Goal: Communication & Community: Participate in discussion

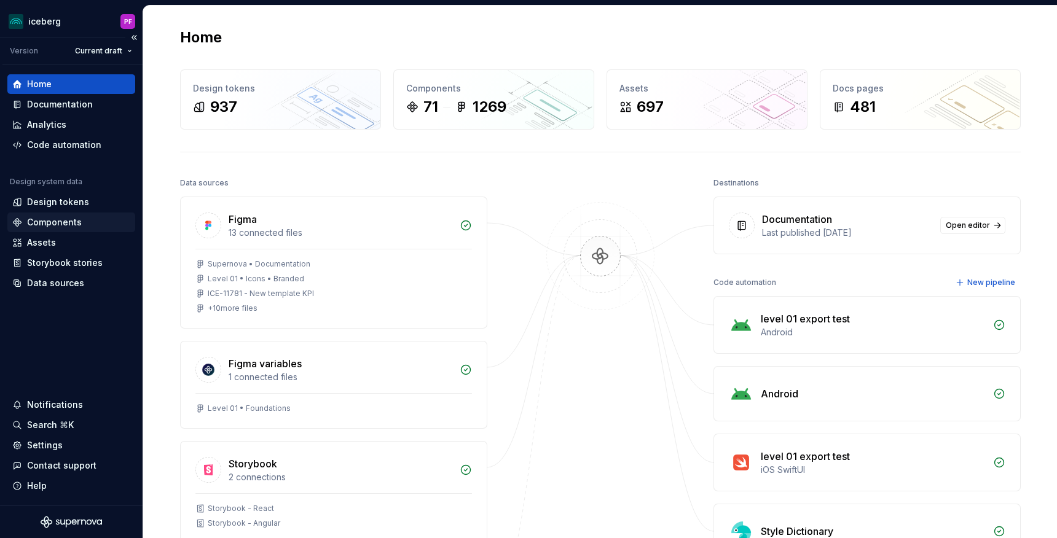
click at [60, 227] on div "Components" at bounding box center [54, 222] width 55 height 12
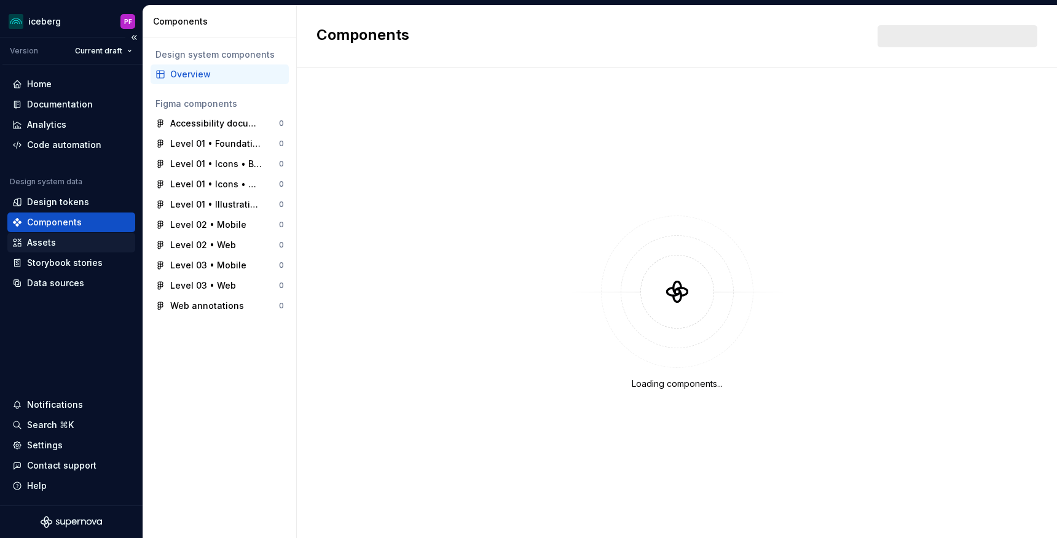
click at [53, 248] on div "Assets" at bounding box center [41, 243] width 29 height 12
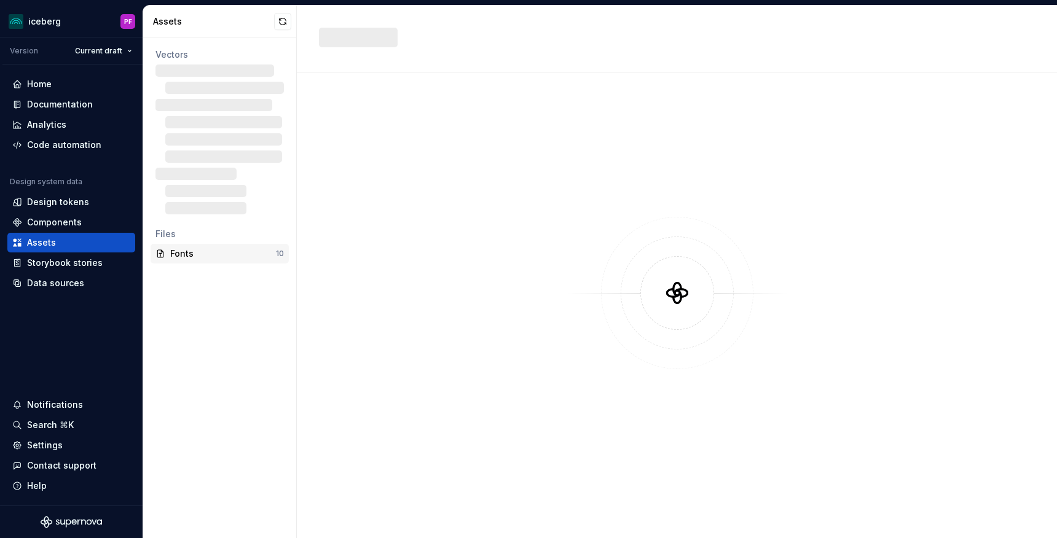
click at [195, 263] on div "Fonts 10" at bounding box center [220, 254] width 138 height 20
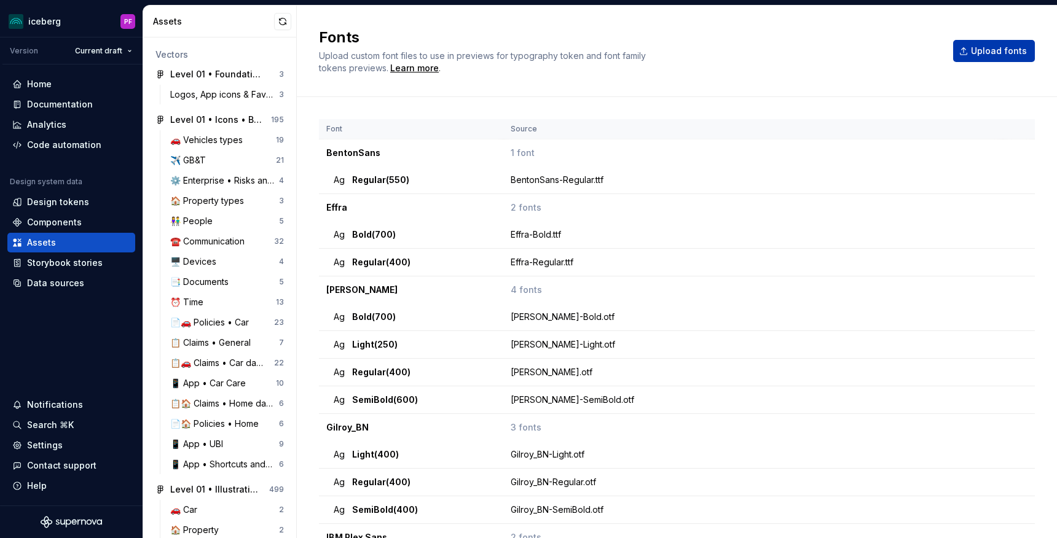
click at [970, 60] on button "Upload fonts" at bounding box center [994, 51] width 82 height 22
click at [967, 40] on button "Upload fonts" at bounding box center [994, 51] width 82 height 22
click at [981, 52] on span "Upload fonts" at bounding box center [999, 51] width 56 height 12
click at [1003, 53] on span "Upload fonts" at bounding box center [999, 51] width 56 height 12
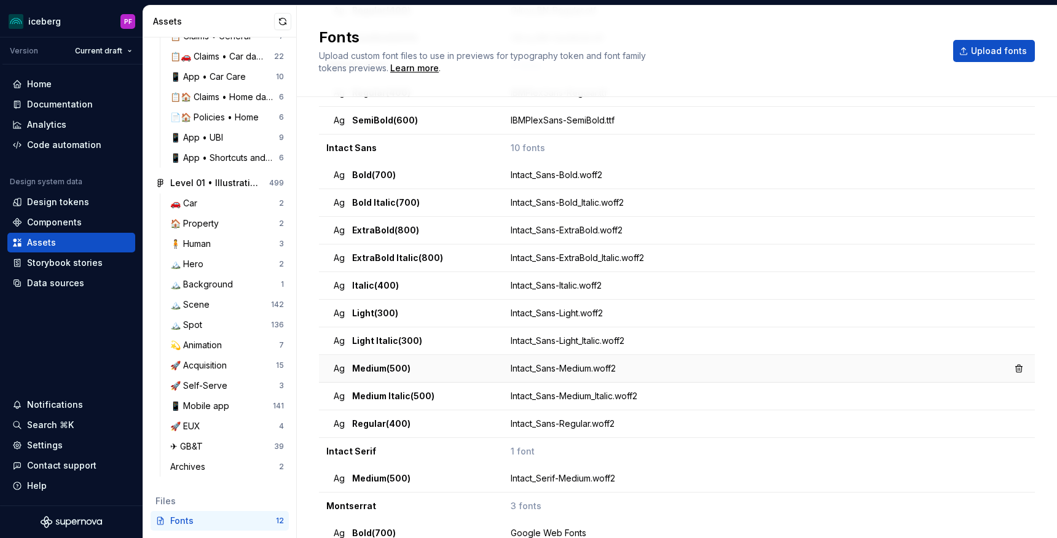
scroll to position [479, 0]
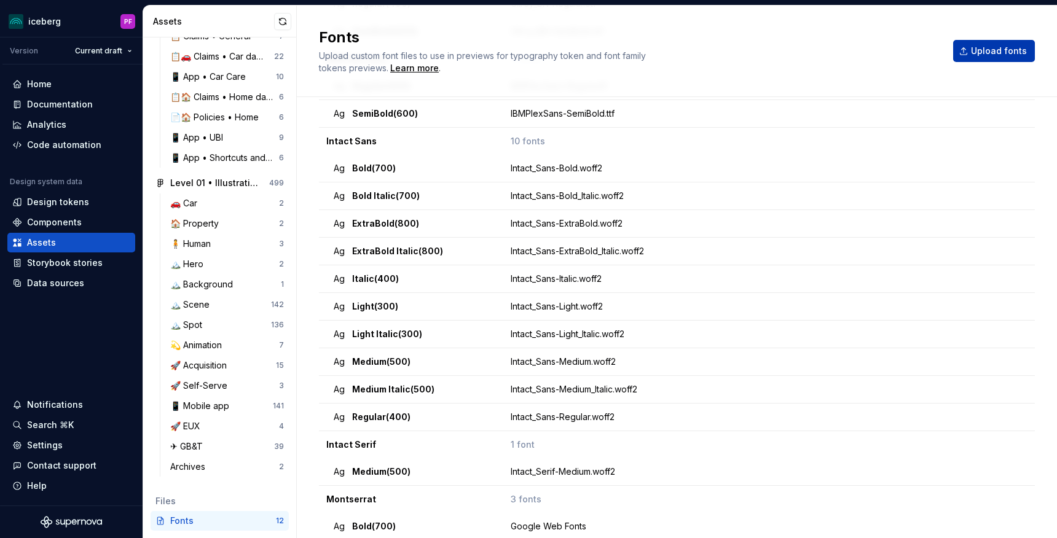
click at [1002, 49] on span "Upload fonts" at bounding box center [999, 51] width 56 height 12
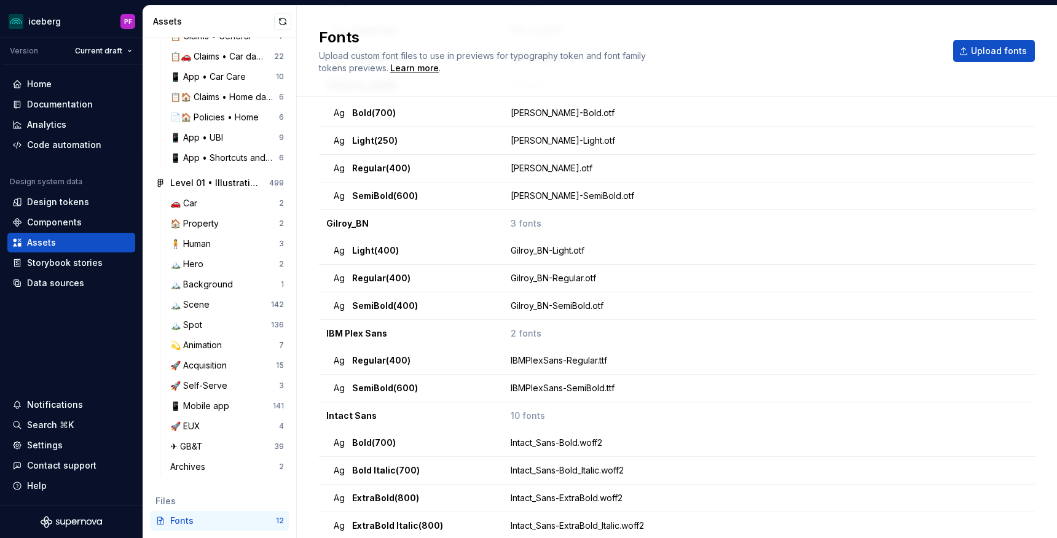
scroll to position [0, 0]
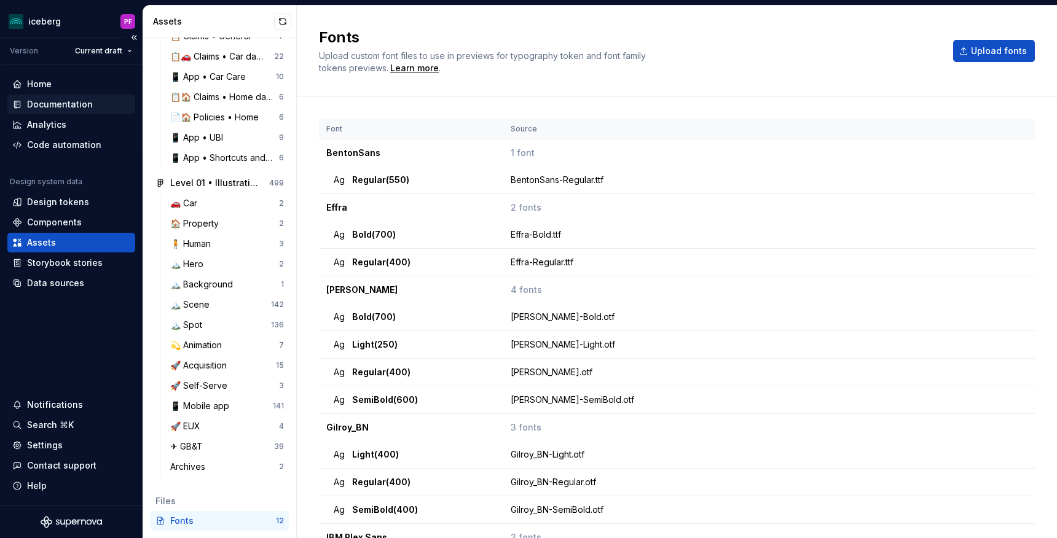
click at [54, 99] on div "Documentation" at bounding box center [60, 104] width 66 height 12
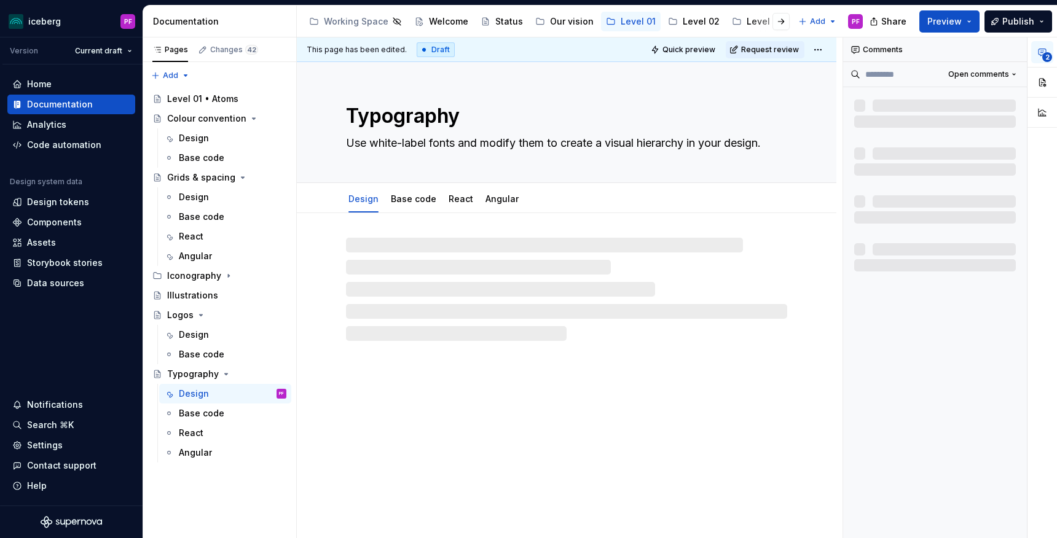
type textarea "*"
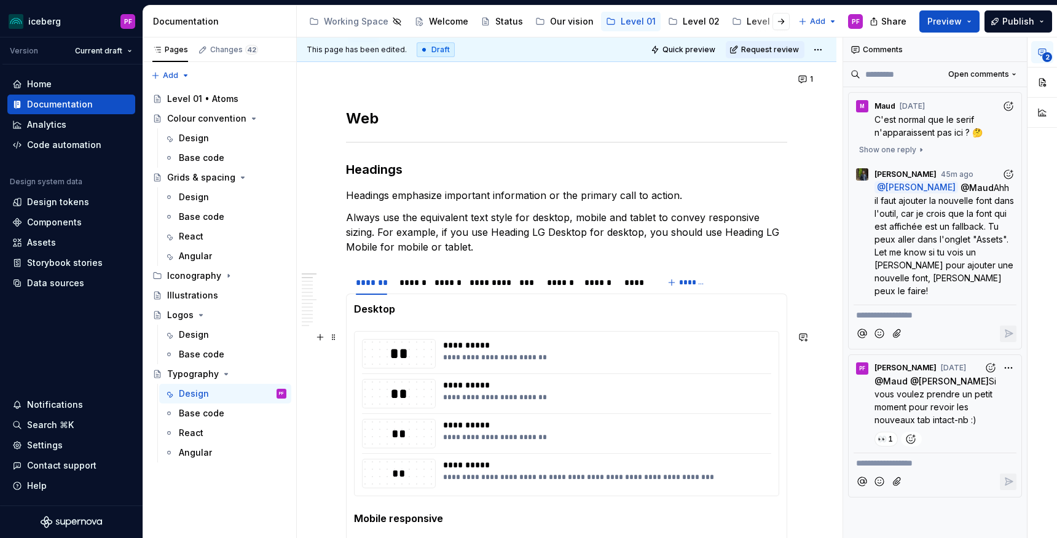
scroll to position [179, 0]
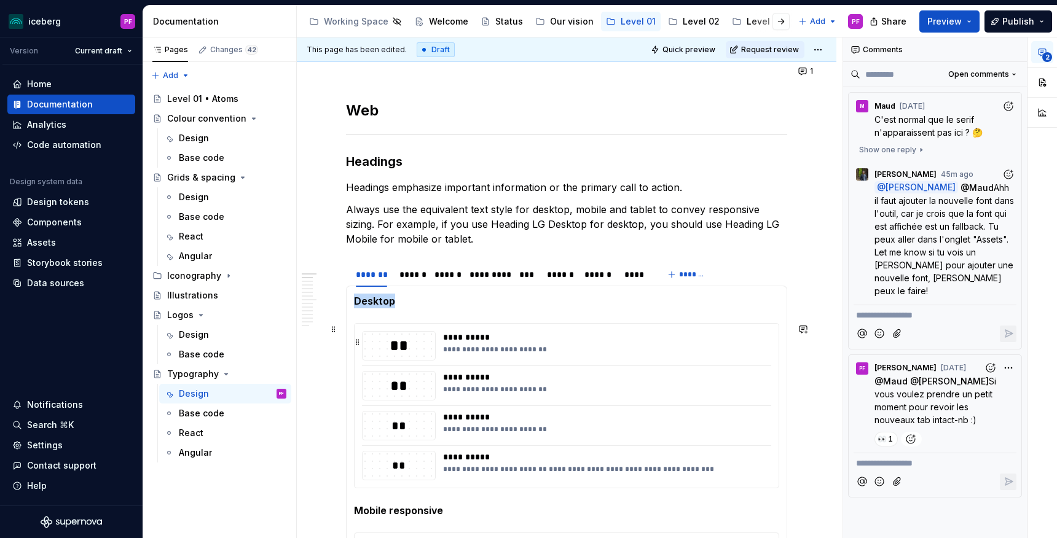
click at [562, 350] on div "**********" at bounding box center [606, 350] width 327 height 10
click at [492, 282] on div "*********" at bounding box center [488, 274] width 47 height 17
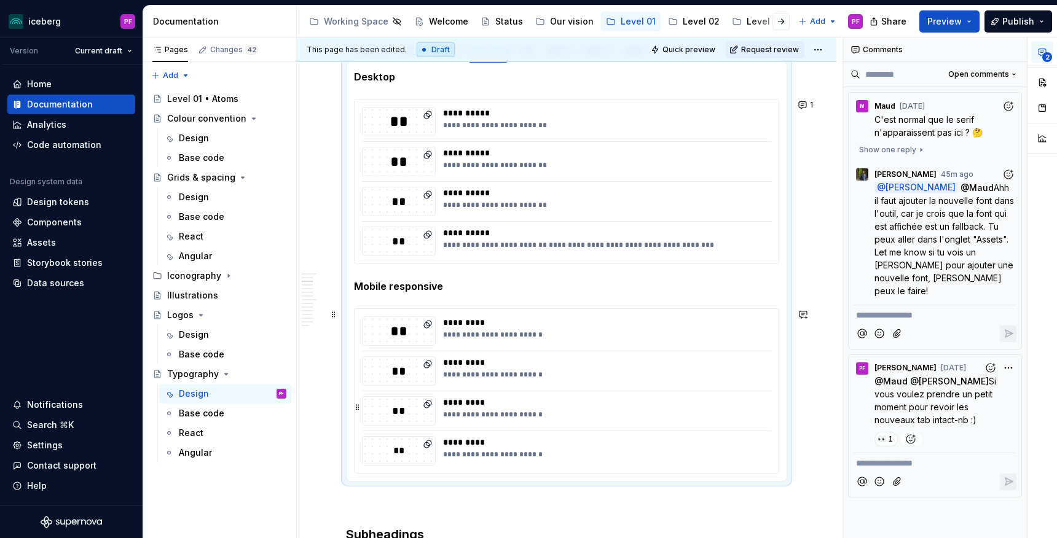
scroll to position [404, 0]
click at [923, 309] on p "**********" at bounding box center [935, 315] width 158 height 13
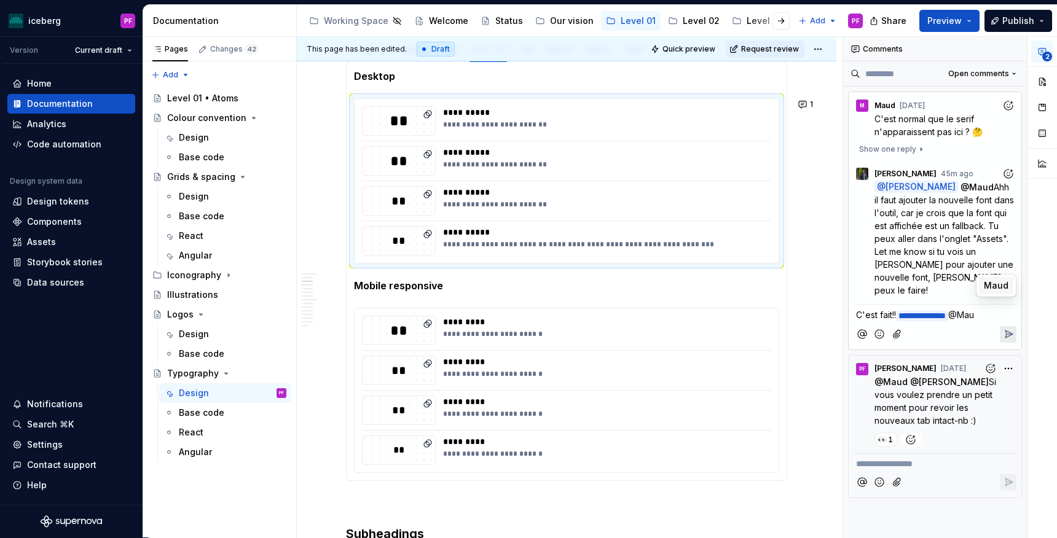
click at [997, 281] on span "Maud" at bounding box center [996, 286] width 25 height 12
click at [1003, 328] on icon "Reply" at bounding box center [1008, 334] width 12 height 12
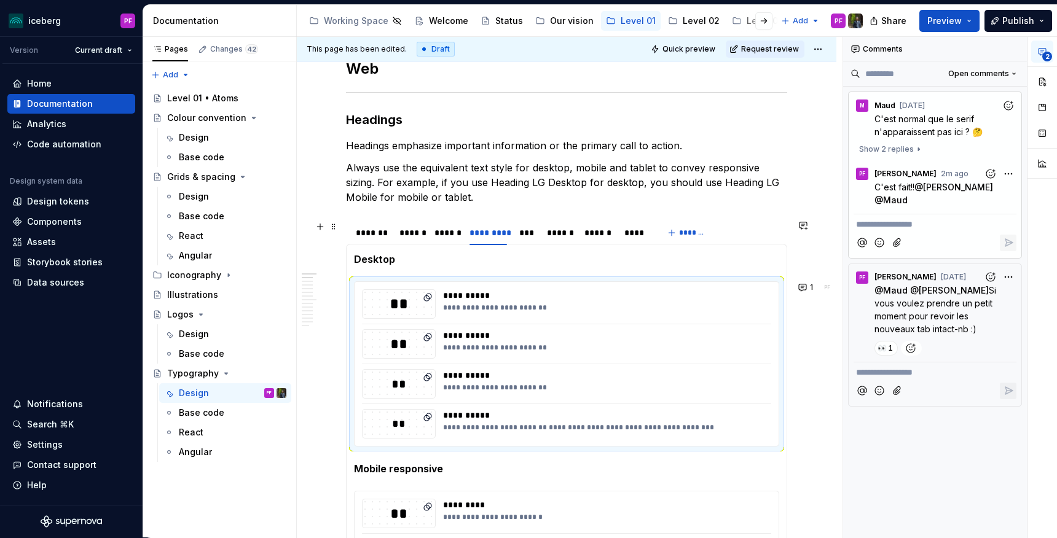
scroll to position [0, 0]
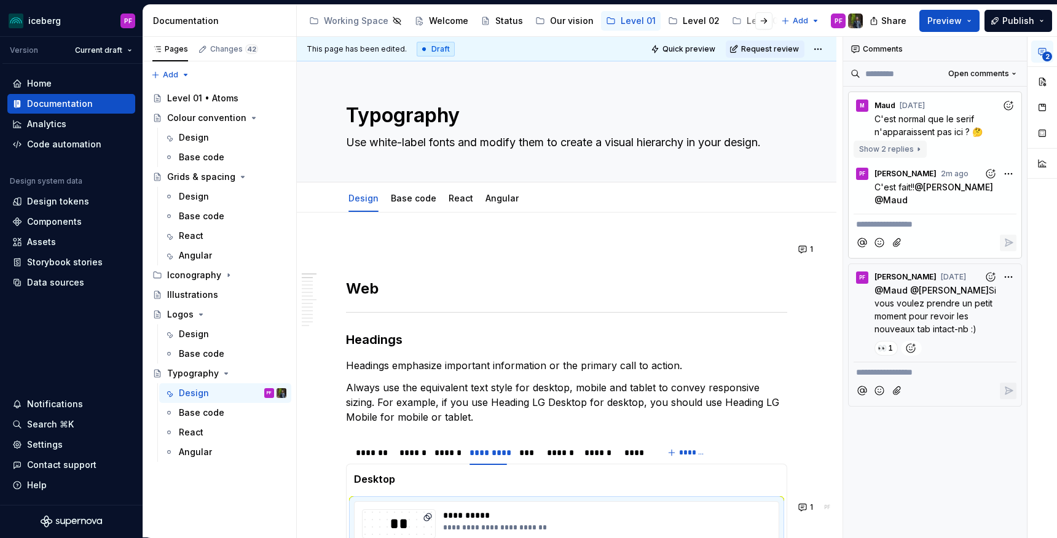
click at [900, 146] on span "Show 2 replies" at bounding box center [886, 149] width 55 height 10
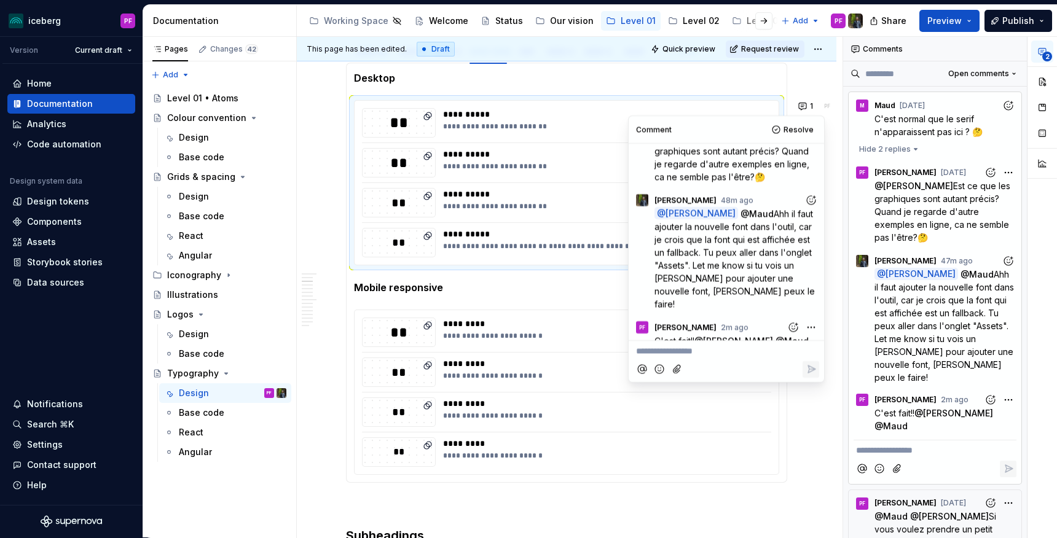
scroll to position [403, 0]
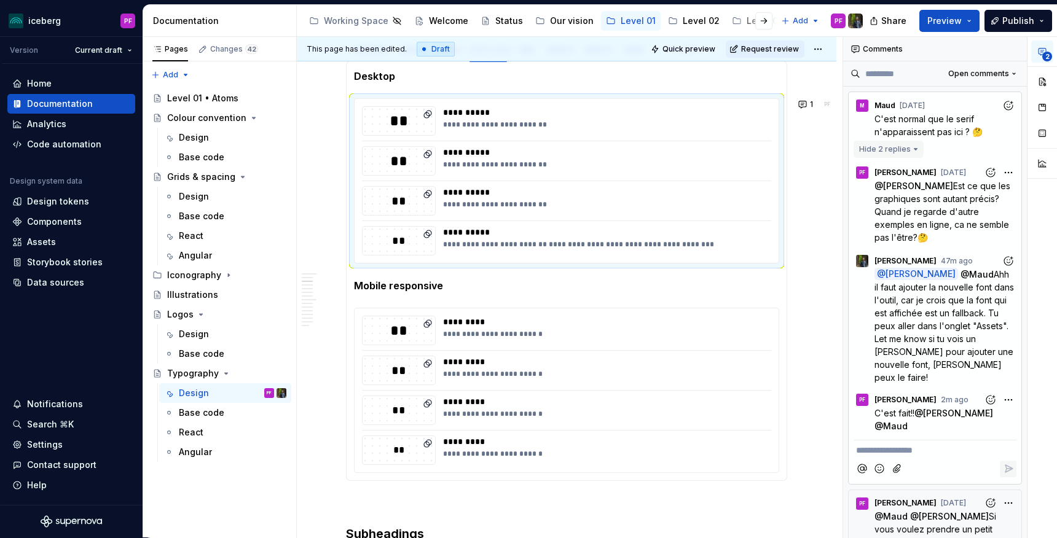
click at [906, 150] on span "Hide 2 replies" at bounding box center [885, 149] width 52 height 10
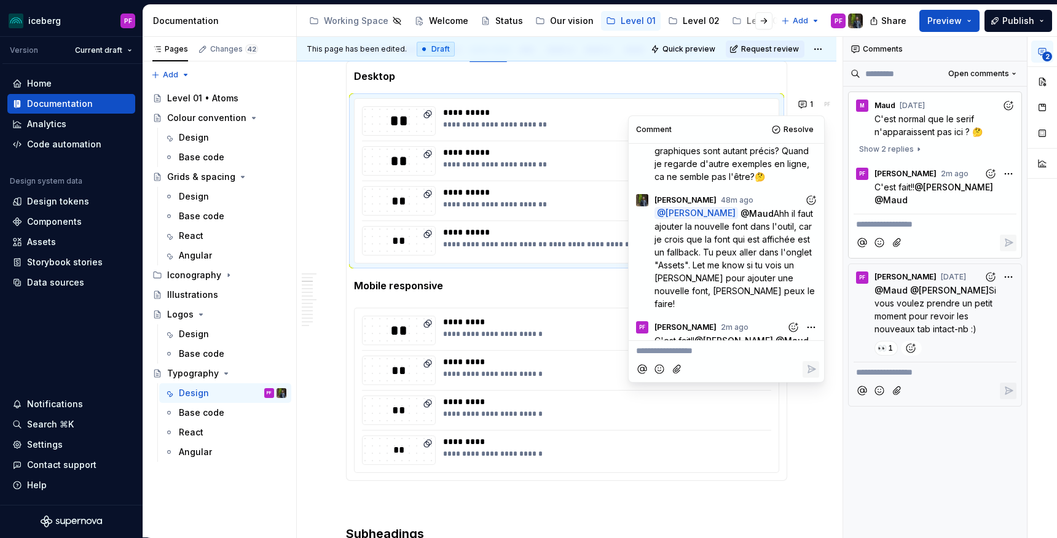
scroll to position [0, 0]
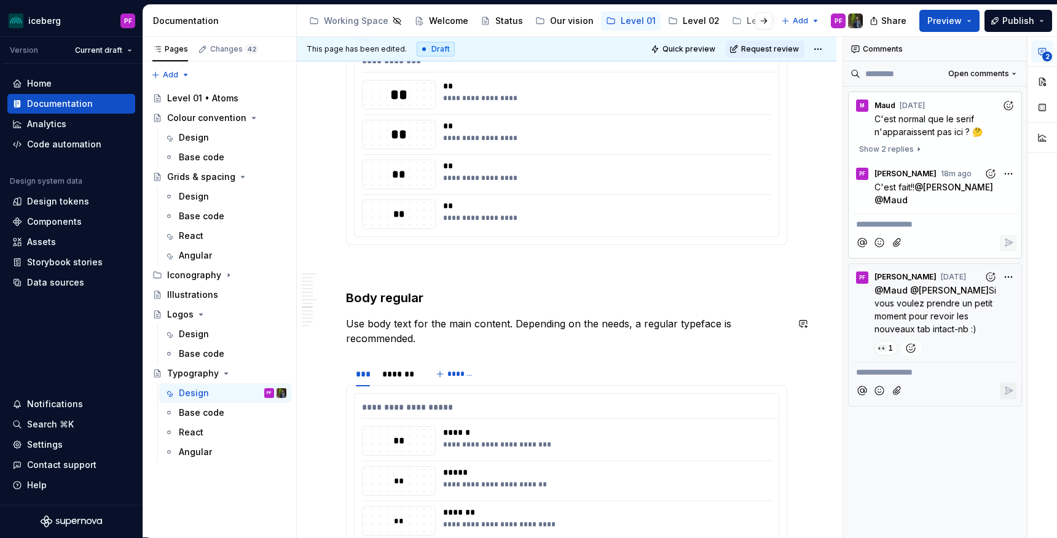
scroll to position [2758, 0]
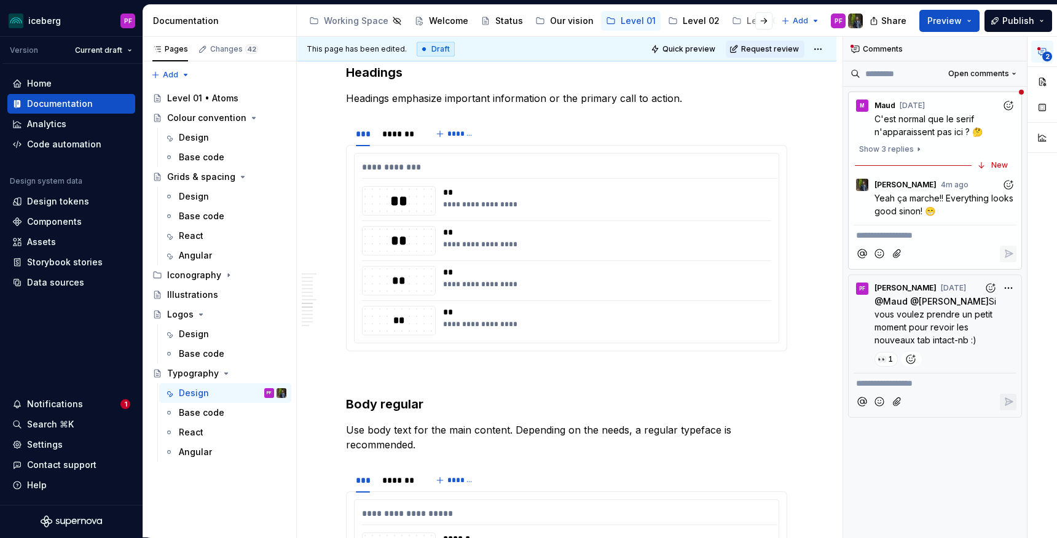
click at [1008, 188] on icon "Add reaction" at bounding box center [1008, 185] width 12 height 12
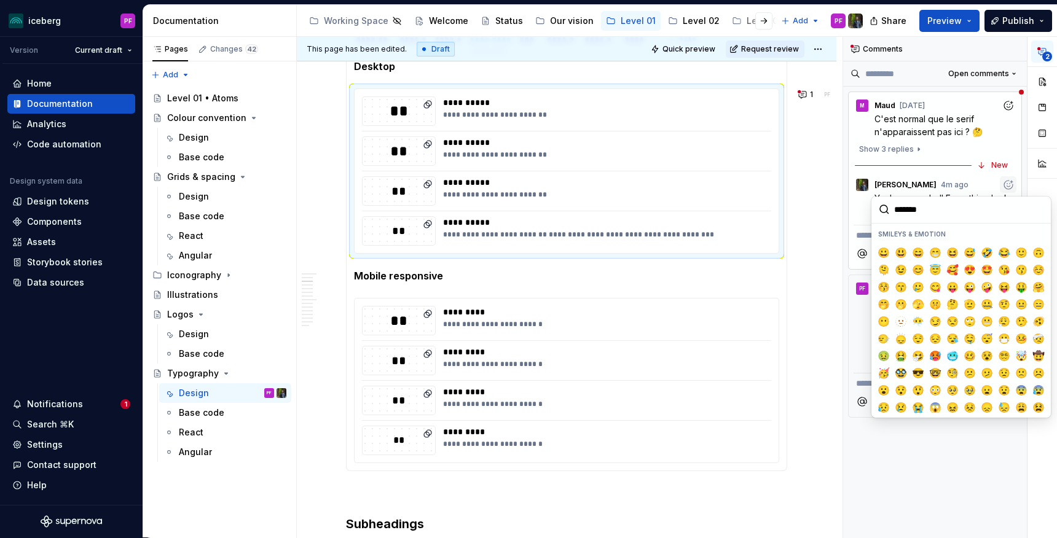
scroll to position [403, 0]
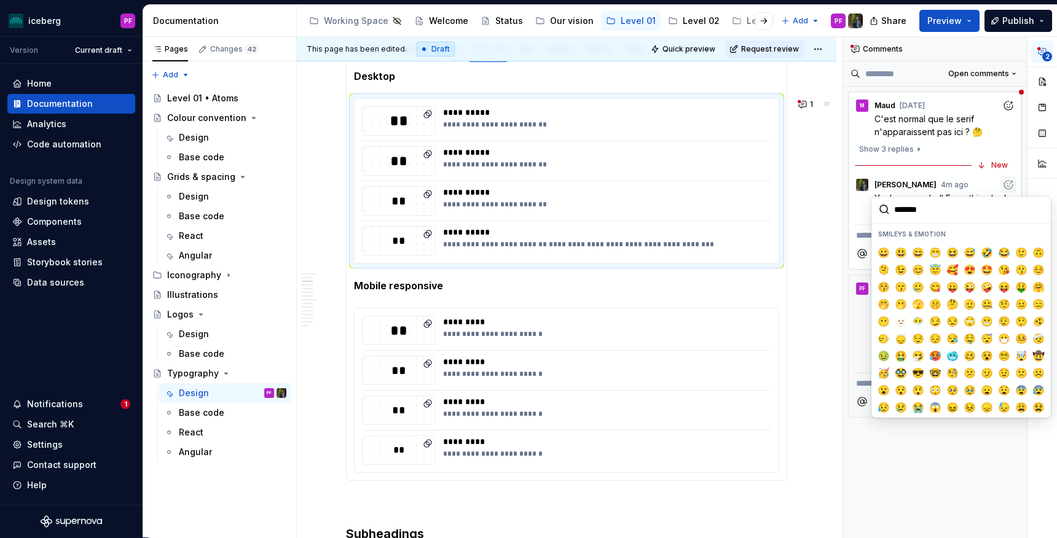
type textarea "*"
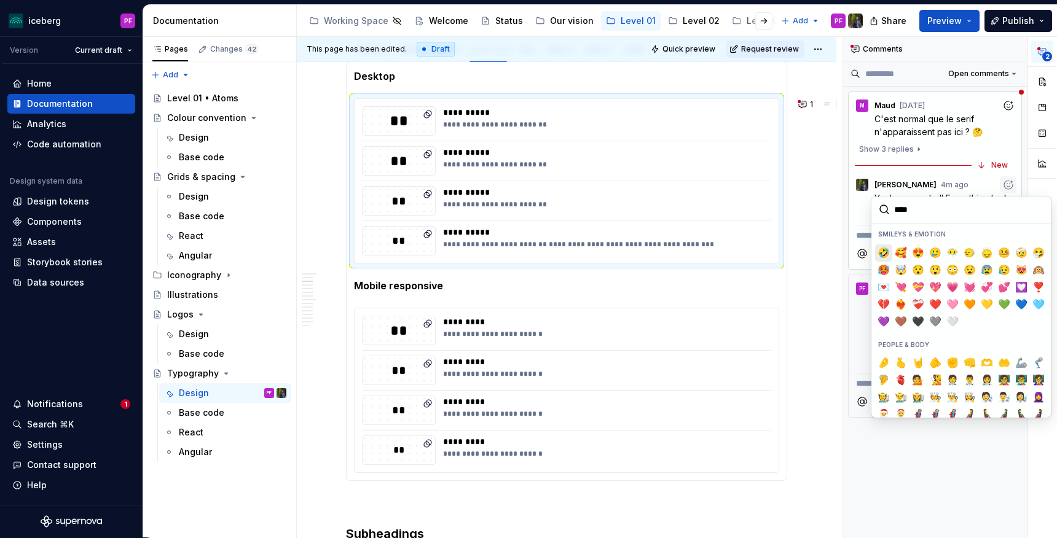
type input "*****"
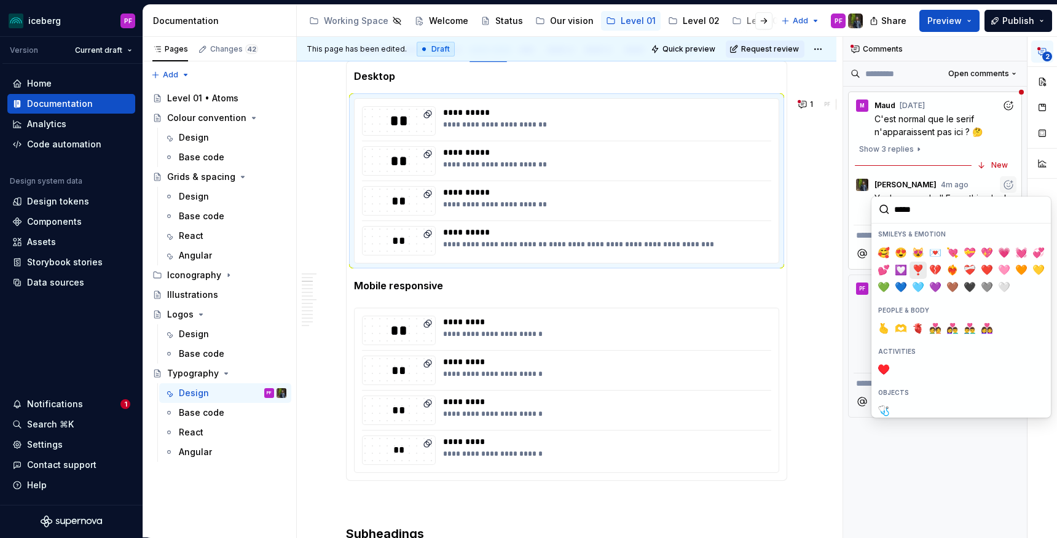
click at [918, 266] on span "❣️" at bounding box center [918, 270] width 10 height 12
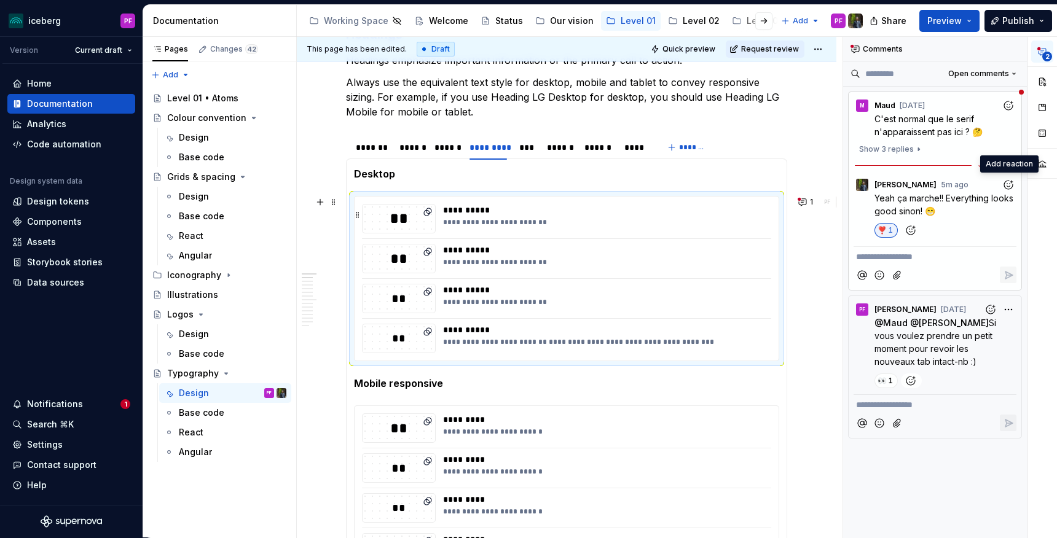
scroll to position [0, 0]
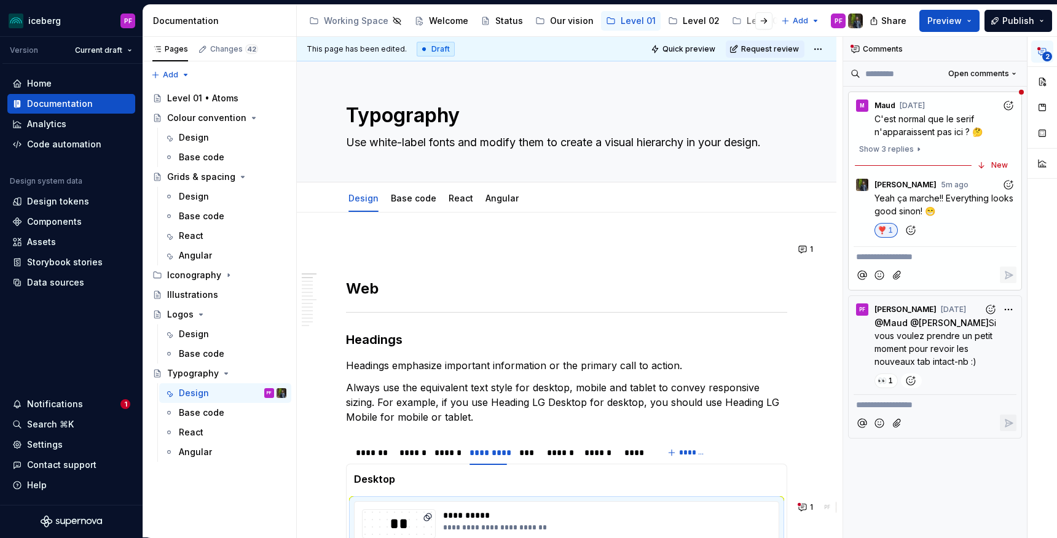
click at [1043, 52] on icon "button" at bounding box center [1042, 52] width 10 height 10
click at [78, 406] on div "Notifications" at bounding box center [55, 404] width 56 height 12
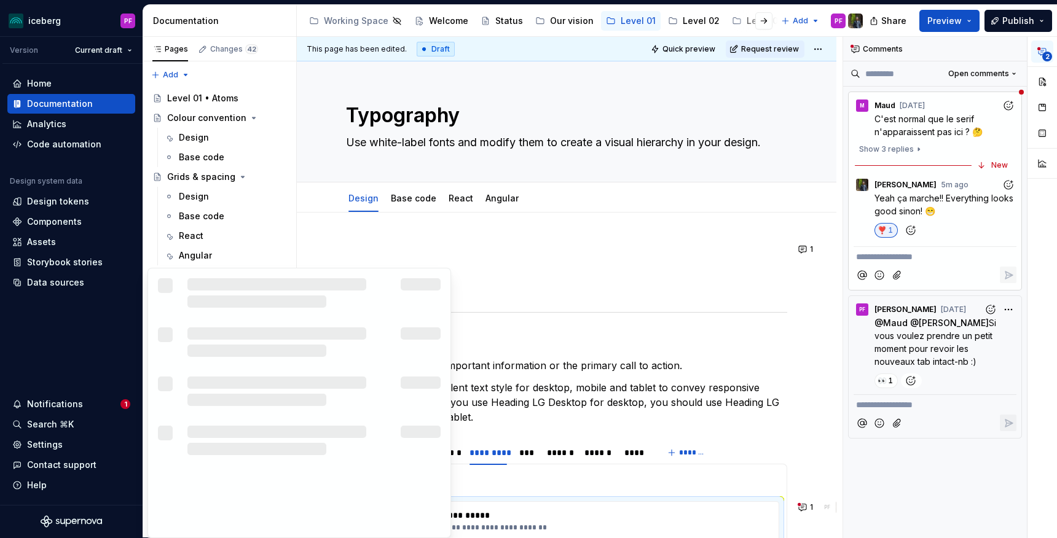
click at [1041, 49] on div "2" at bounding box center [1041, 110] width 29 height 146
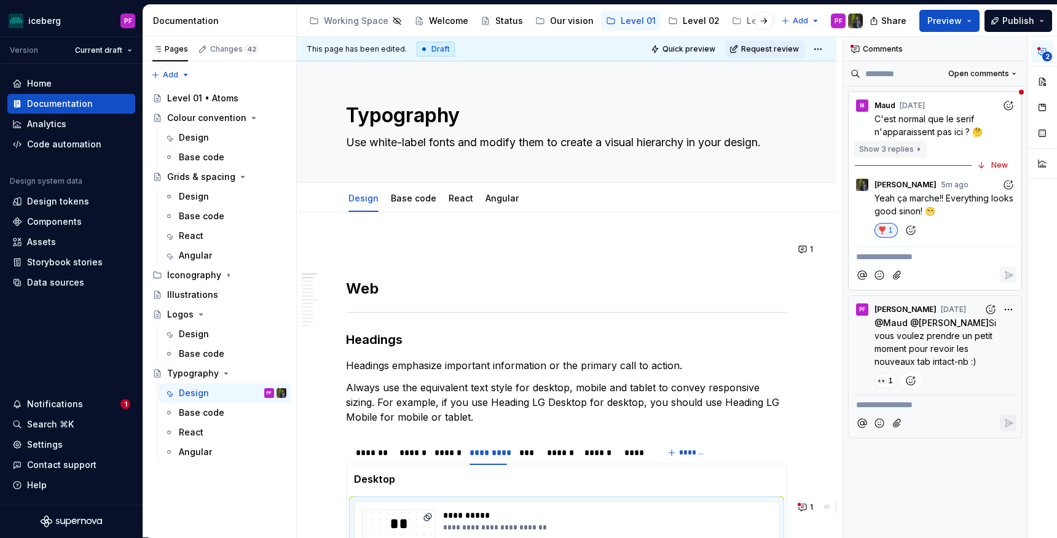
click at [908, 149] on span "Show 3 replies" at bounding box center [886, 149] width 55 height 10
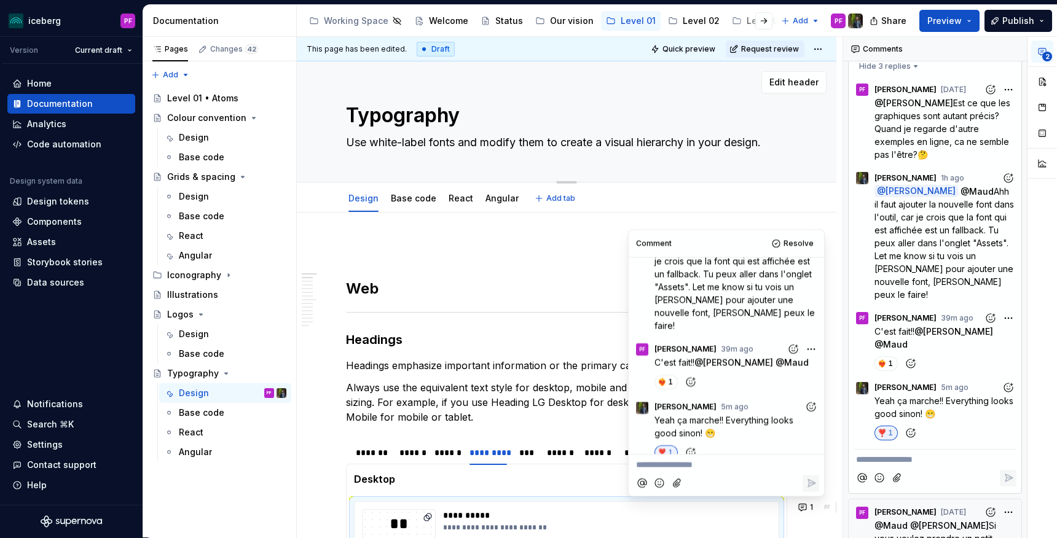
click at [806, 155] on div "Typography Use white-label fonts and modify them to create a visual hierarchy i…" at bounding box center [567, 121] width 540 height 121
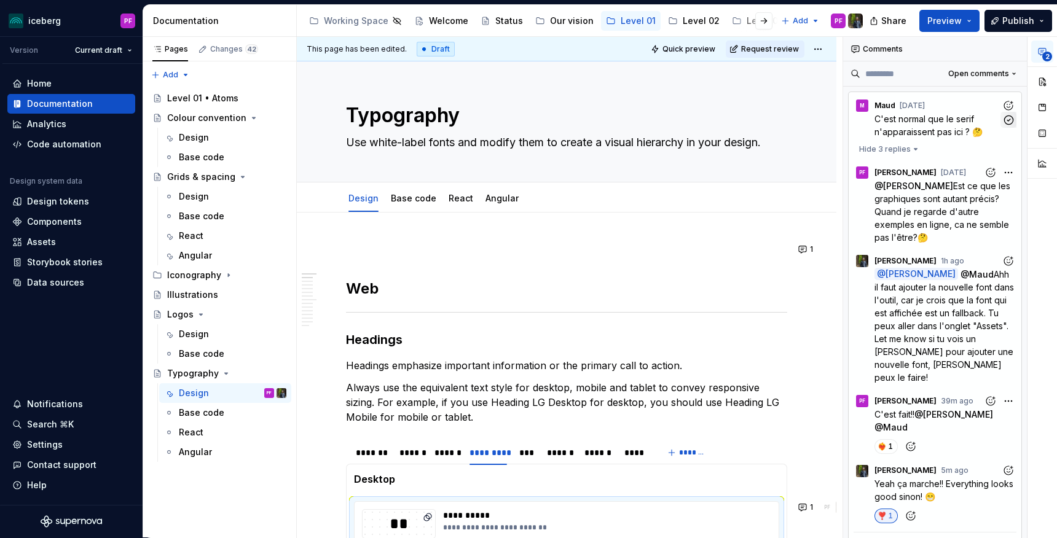
click at [1007, 124] on icon "button" at bounding box center [1009, 120] width 12 height 12
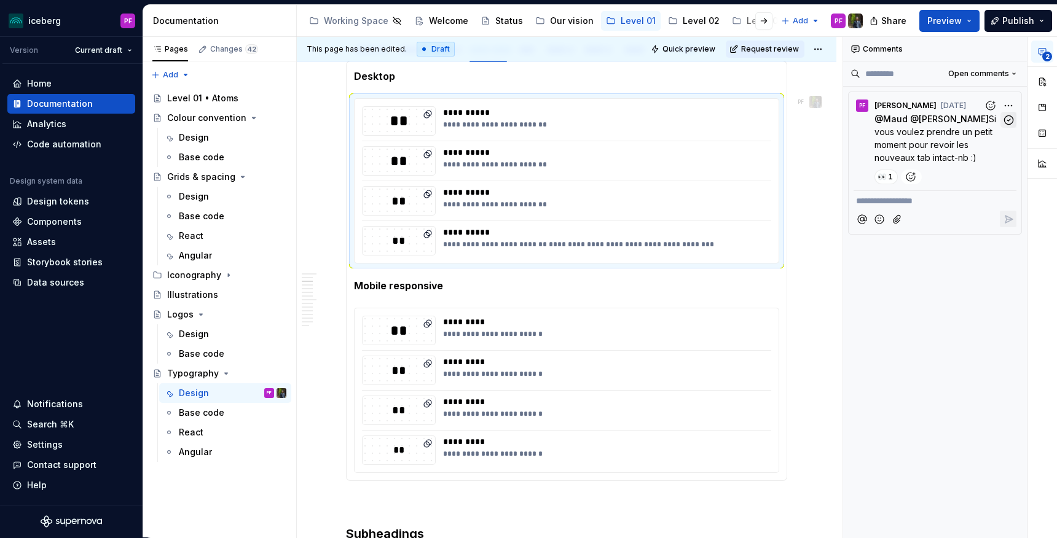
click at [1005, 121] on icon "button" at bounding box center [1009, 120] width 12 height 12
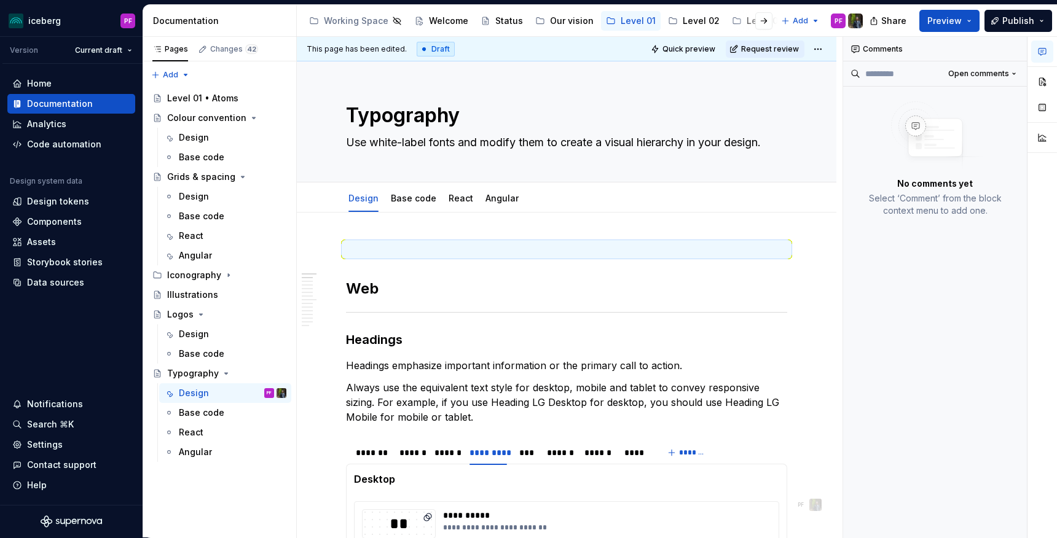
type textarea "*"
